Goal: Navigation & Orientation: Find specific page/section

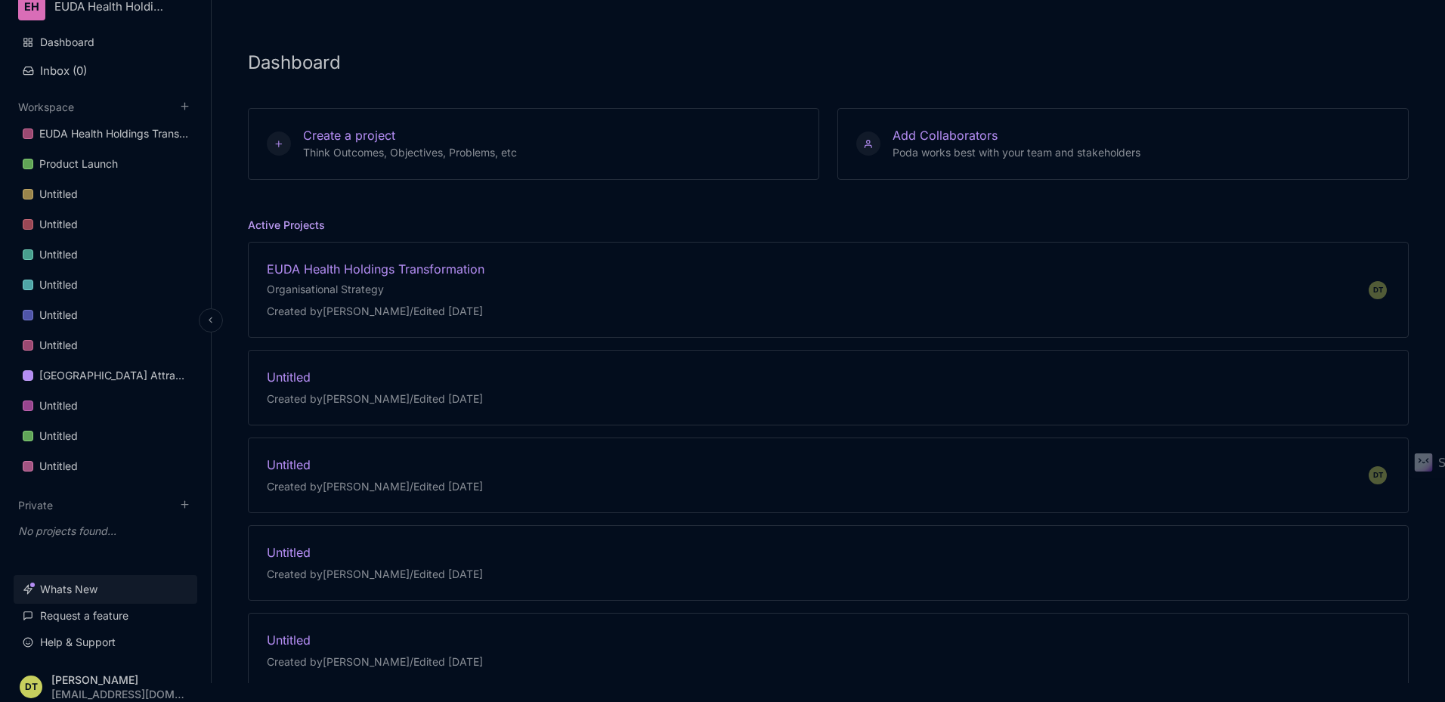
scroll to position [26, 0]
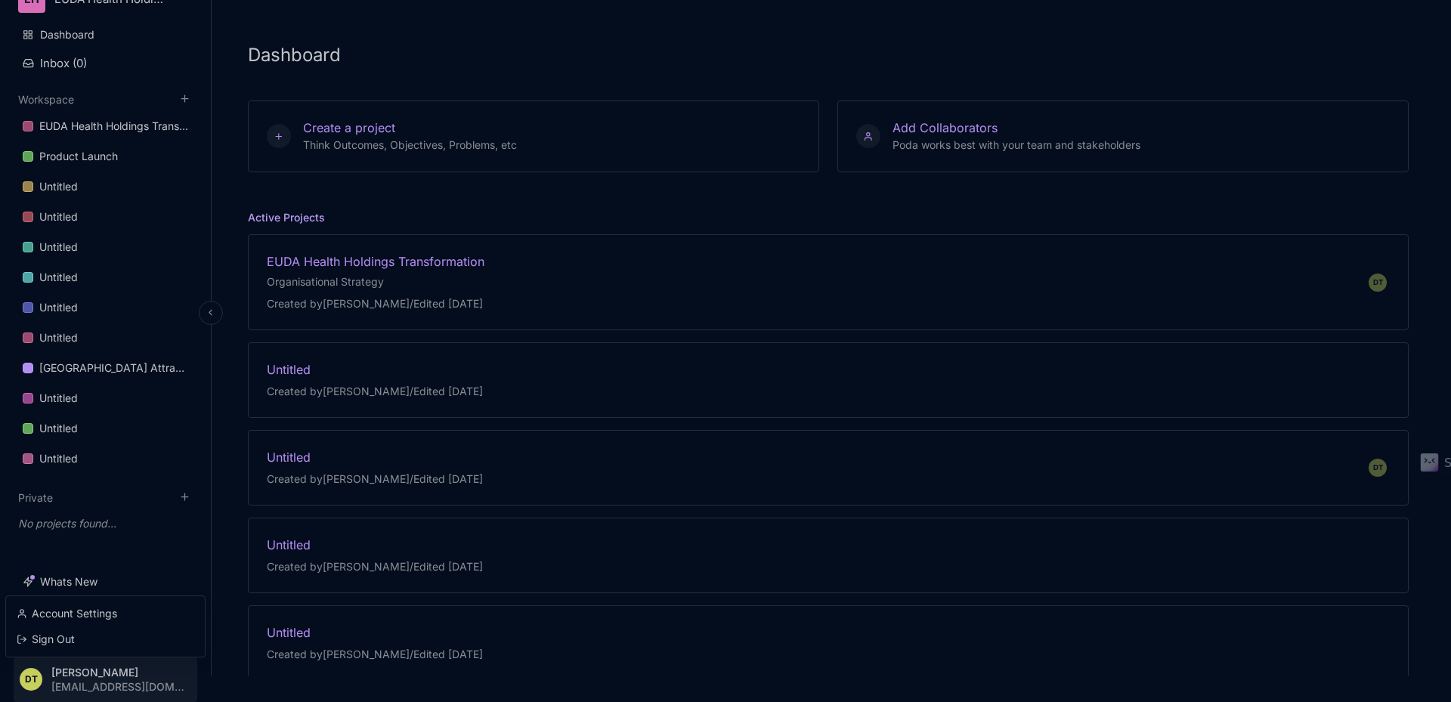
click at [125, 676] on html "EH EUDA Health Holdings Dashboard Inbox ( 0 ) Workspace EUDA Health Holdings Tr…" at bounding box center [725, 325] width 1451 height 702
click at [118, 618] on div "Account Settings" at bounding box center [105, 613] width 187 height 23
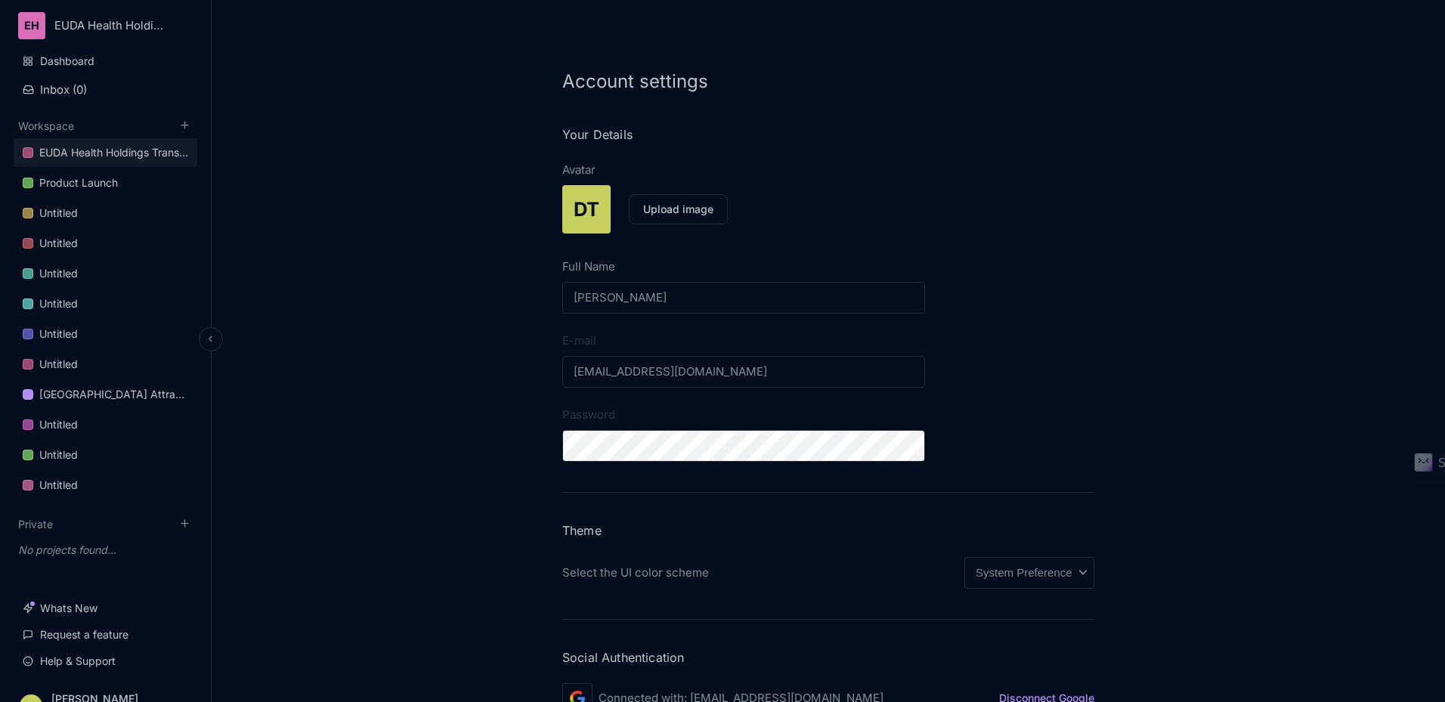
click at [118, 156] on div "EUDA Health Holdings Transformation" at bounding box center [113, 153] width 149 height 18
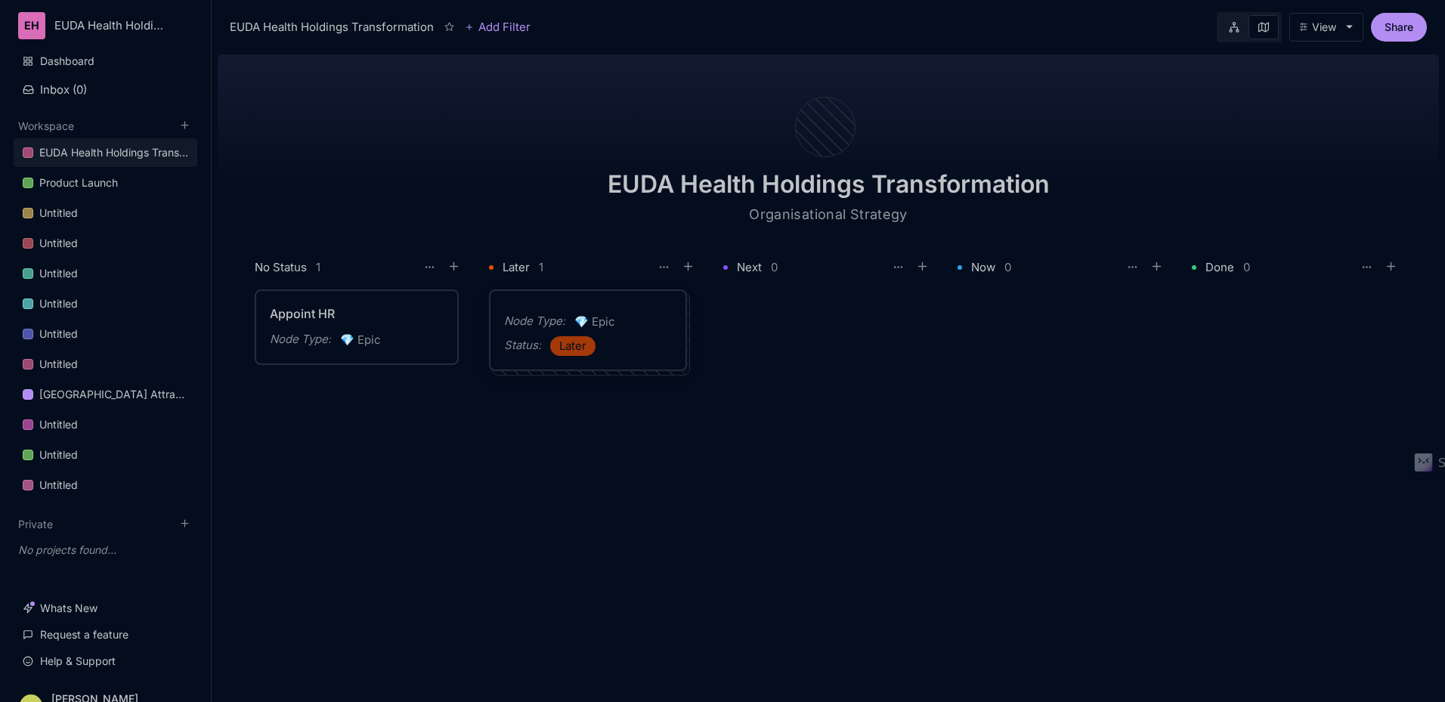
drag, startPoint x: 510, startPoint y: 303, endPoint x: 544, endPoint y: 305, distance: 34.1
click at [113, 184] on div "Product Launch" at bounding box center [78, 183] width 79 height 18
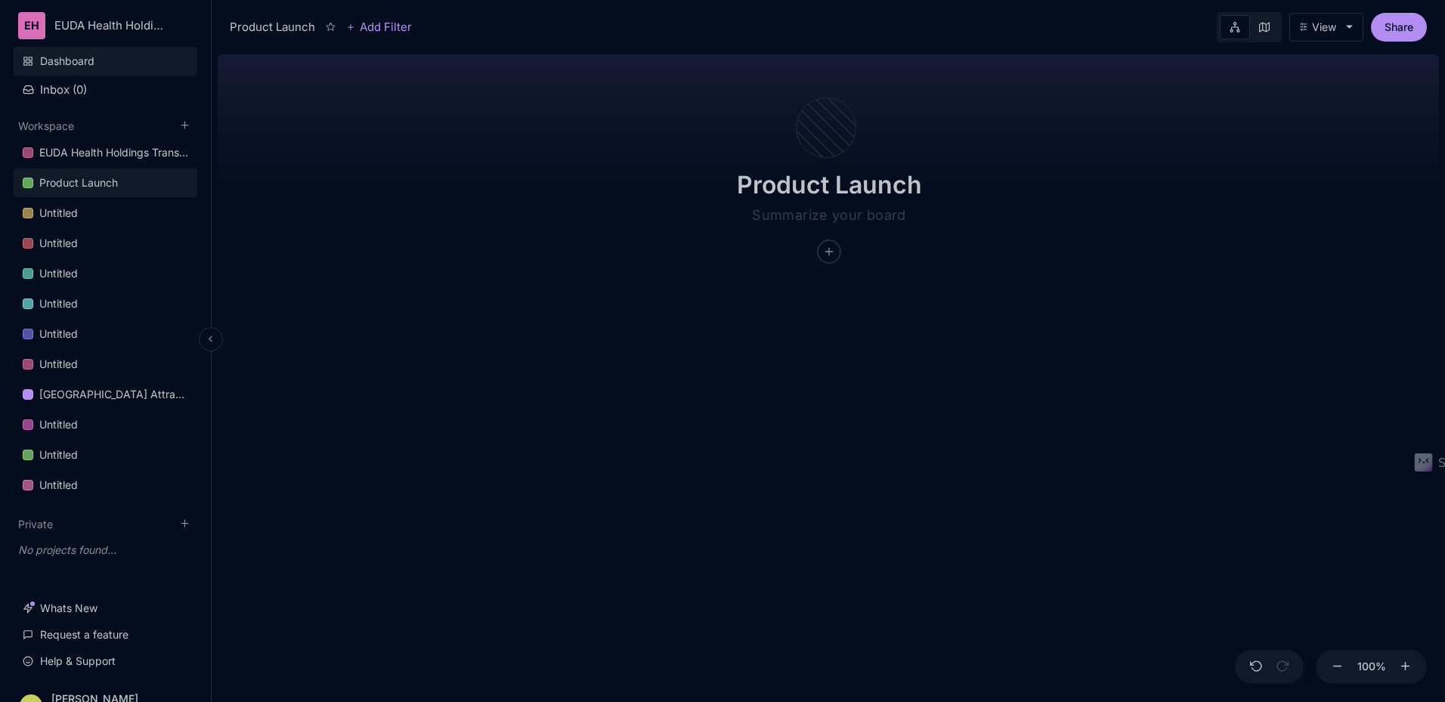
click at [130, 70] on link "Dashboard" at bounding box center [106, 61] width 184 height 29
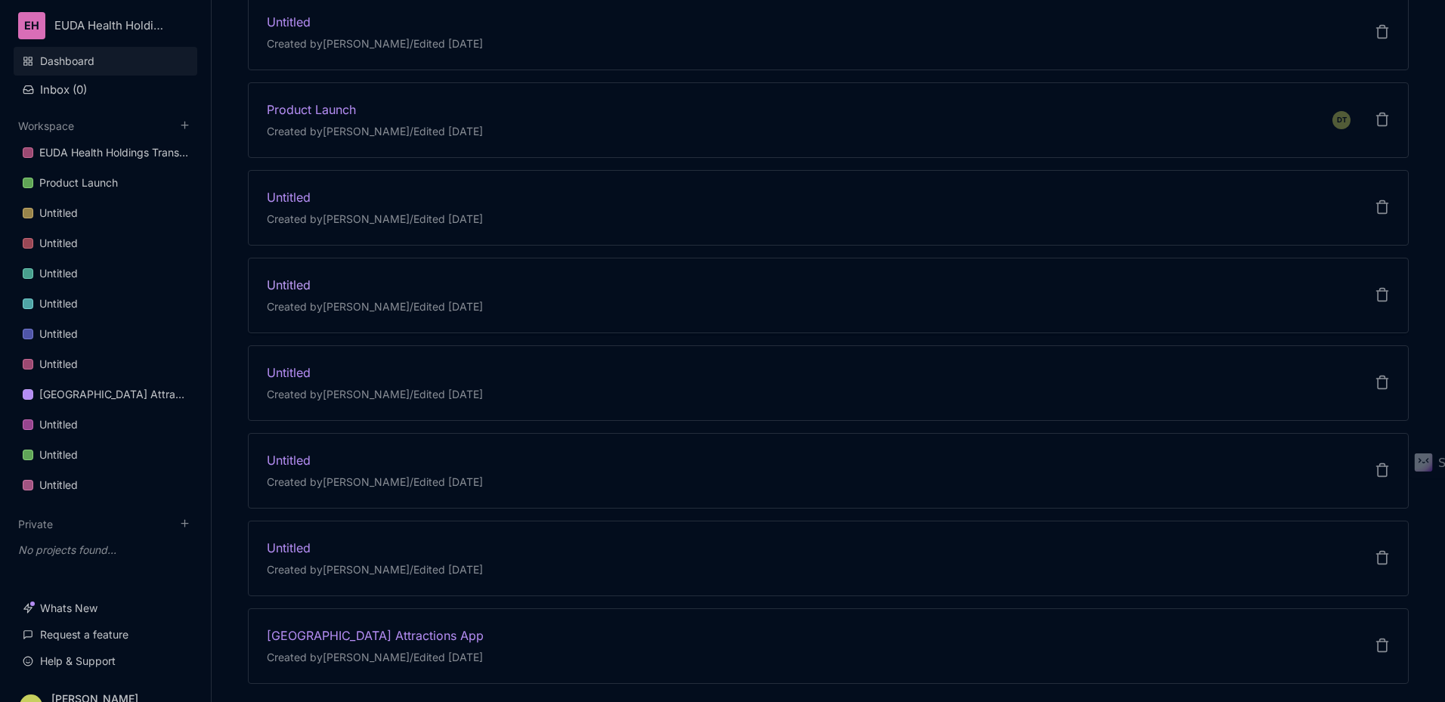
scroll to position [668, 0]
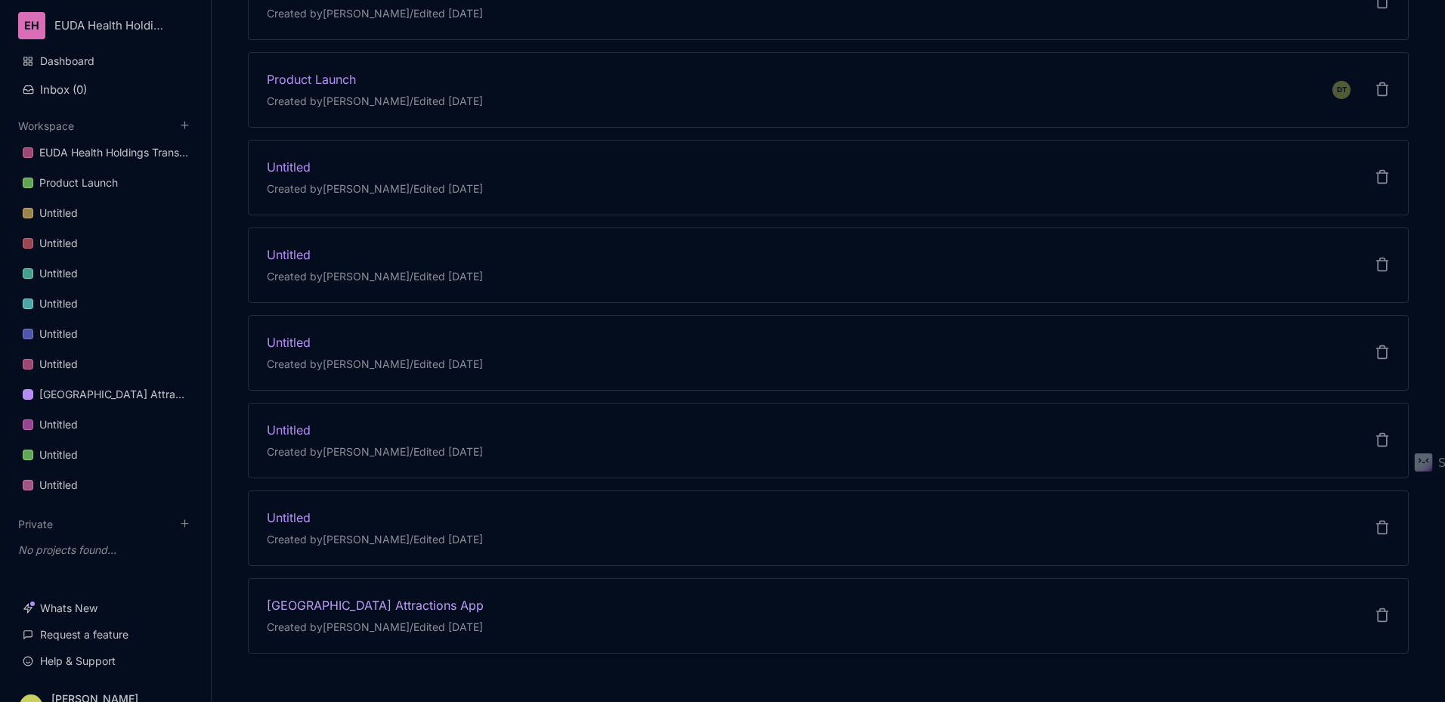
click at [475, 602] on div "[GEOGRAPHIC_DATA] Attractions App" at bounding box center [375, 605] width 217 height 17
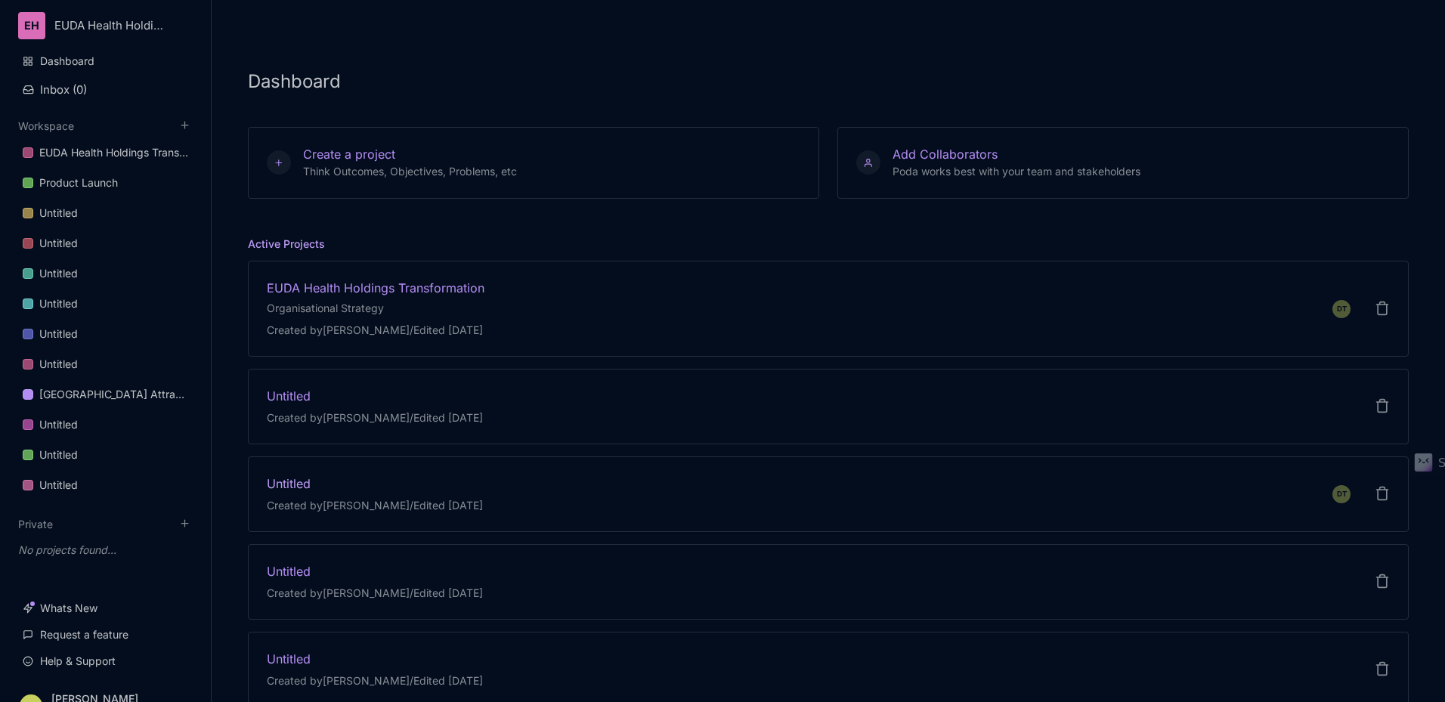
click at [495, 463] on div "DT Untitled Created by [PERSON_NAME] / Edited [DATE]" at bounding box center [828, 495] width 1161 height 76
click at [498, 327] on div "DT EUDA Health Holdings Transformation Organisational Strategy Created by [PERS…" at bounding box center [828, 308] width 1161 height 95
